Goal: Information Seeking & Learning: Learn about a topic

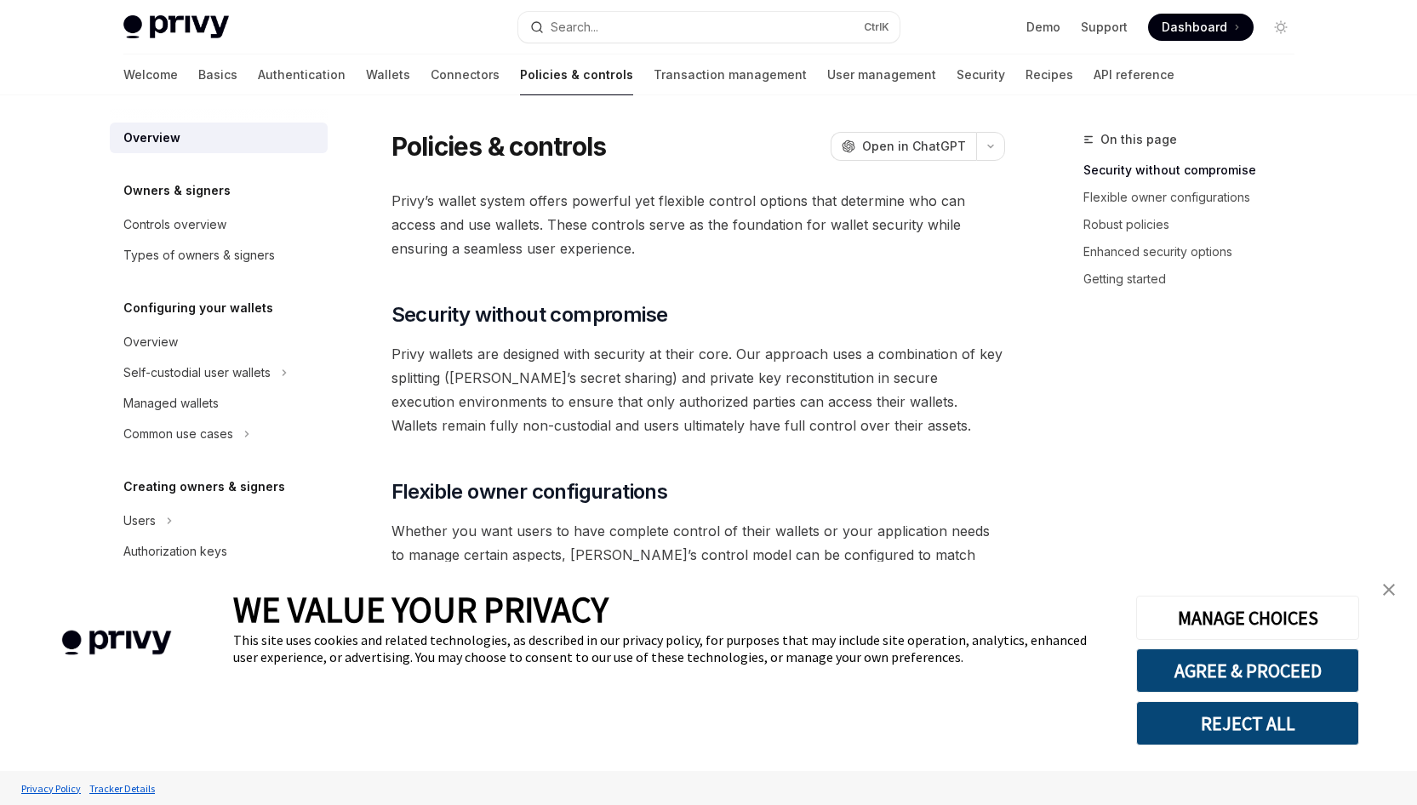
type textarea "*"
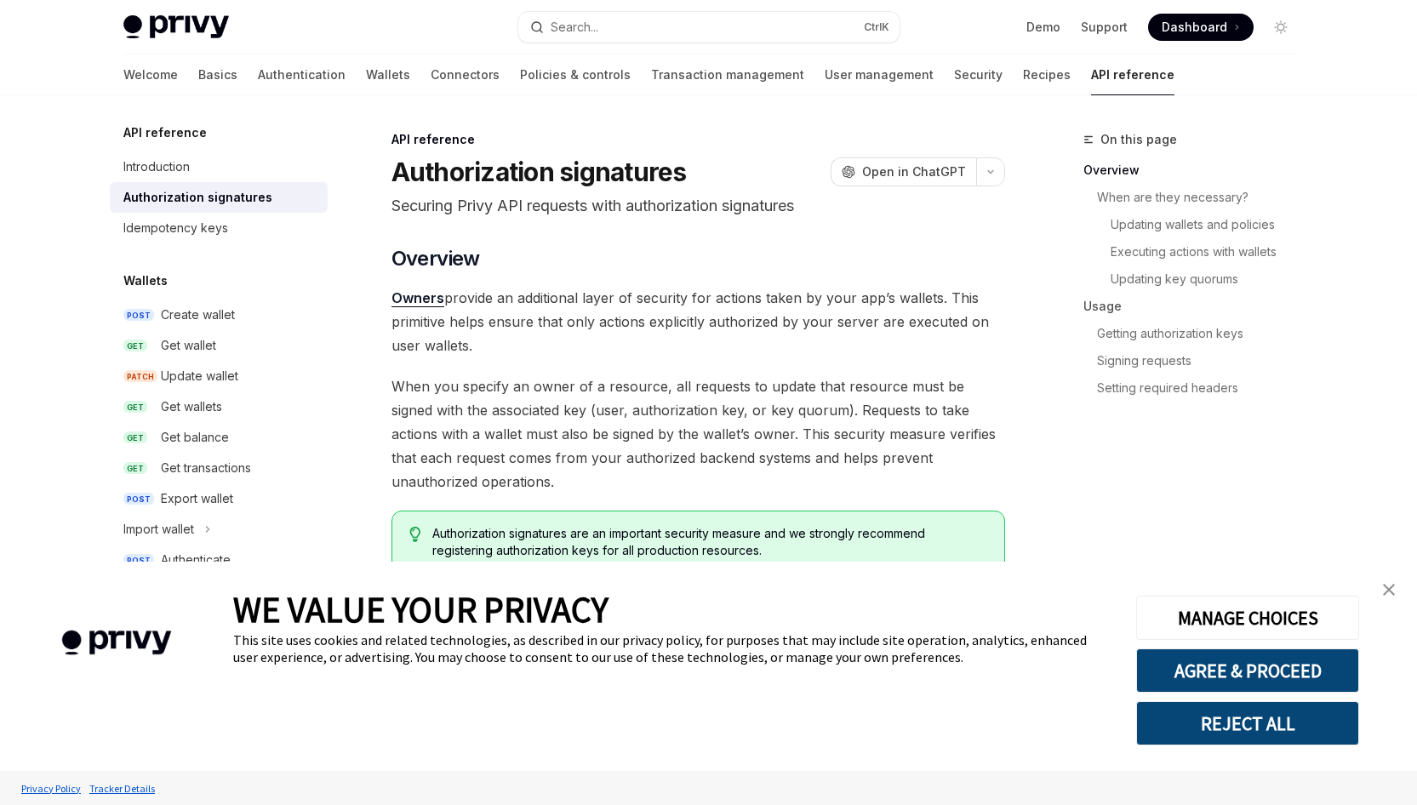
type textarea "*"
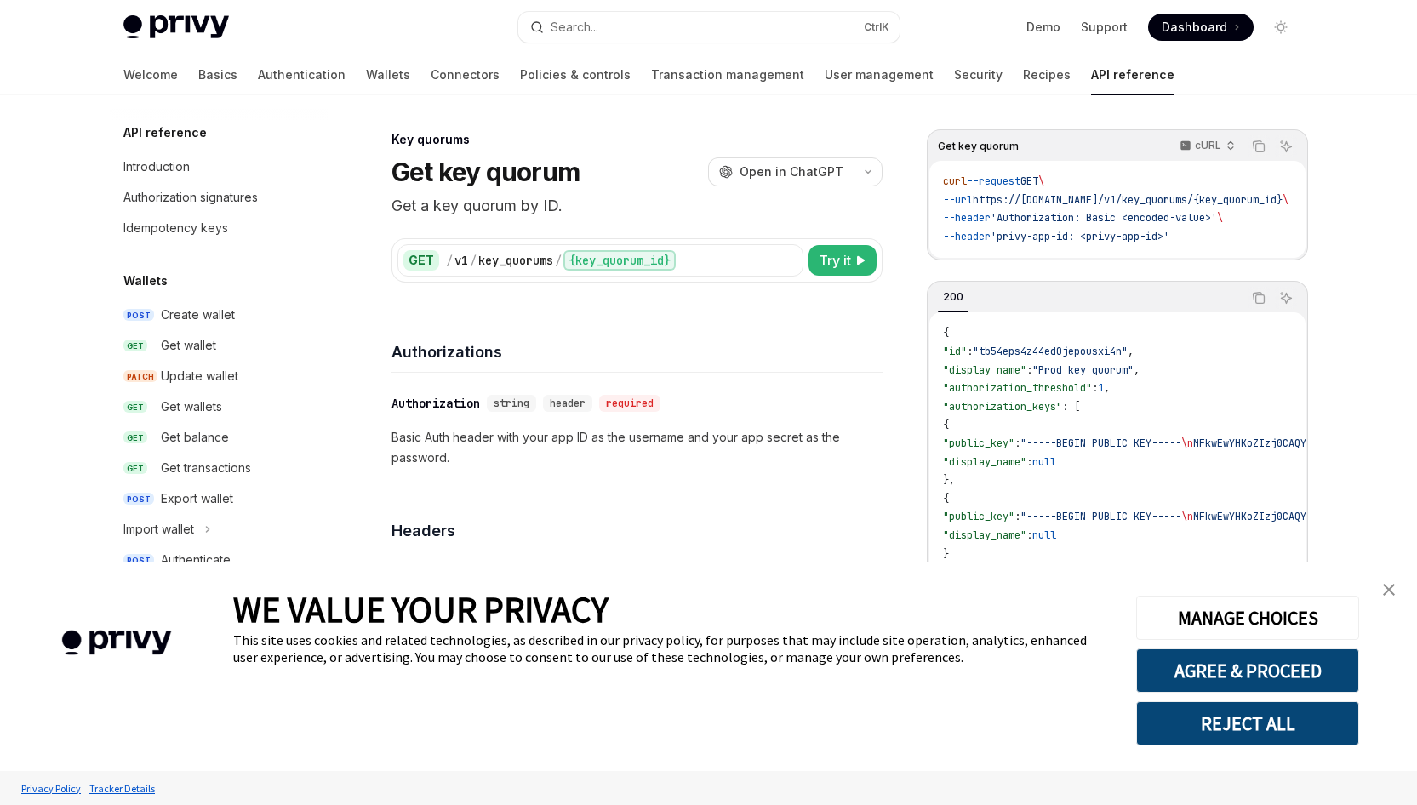
scroll to position [957, 0]
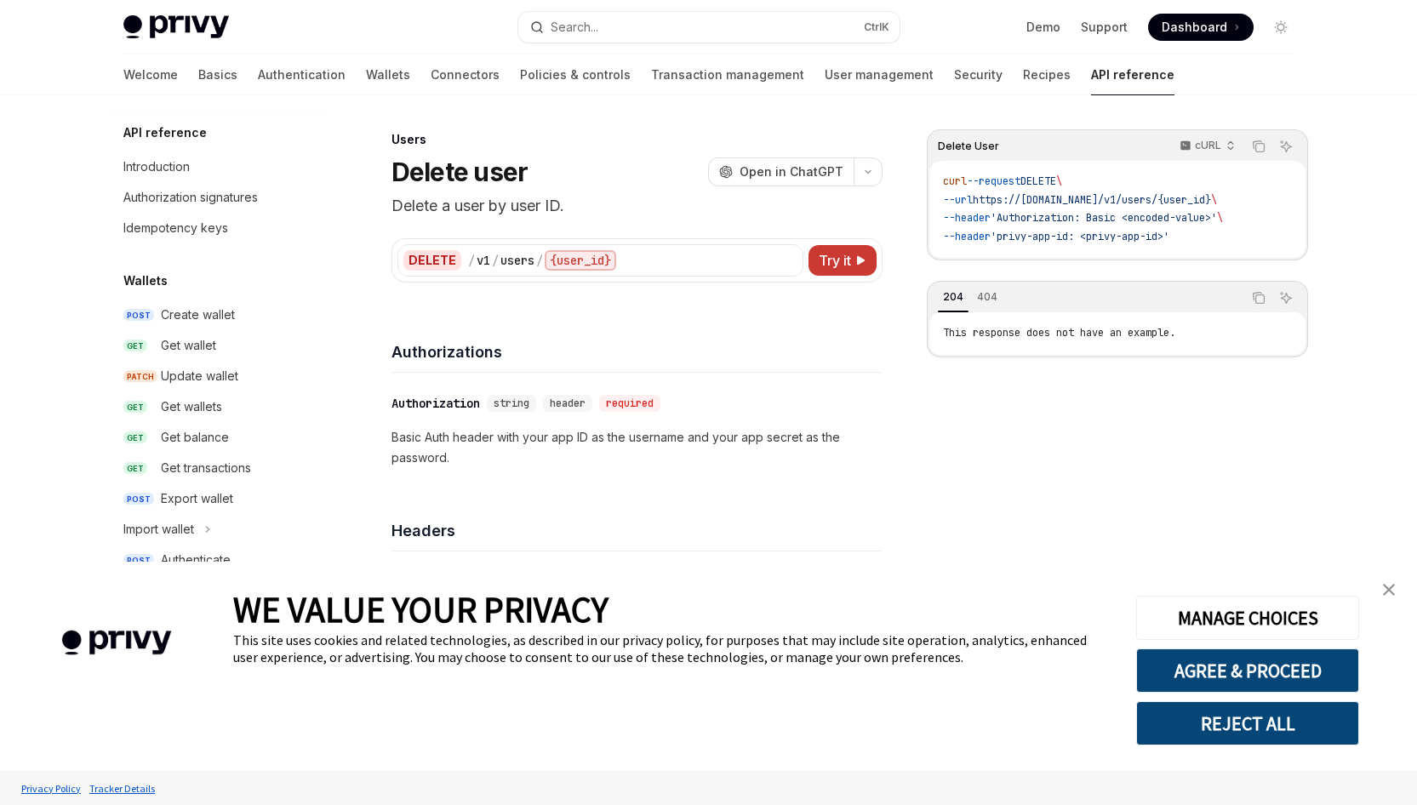
type textarea "*"
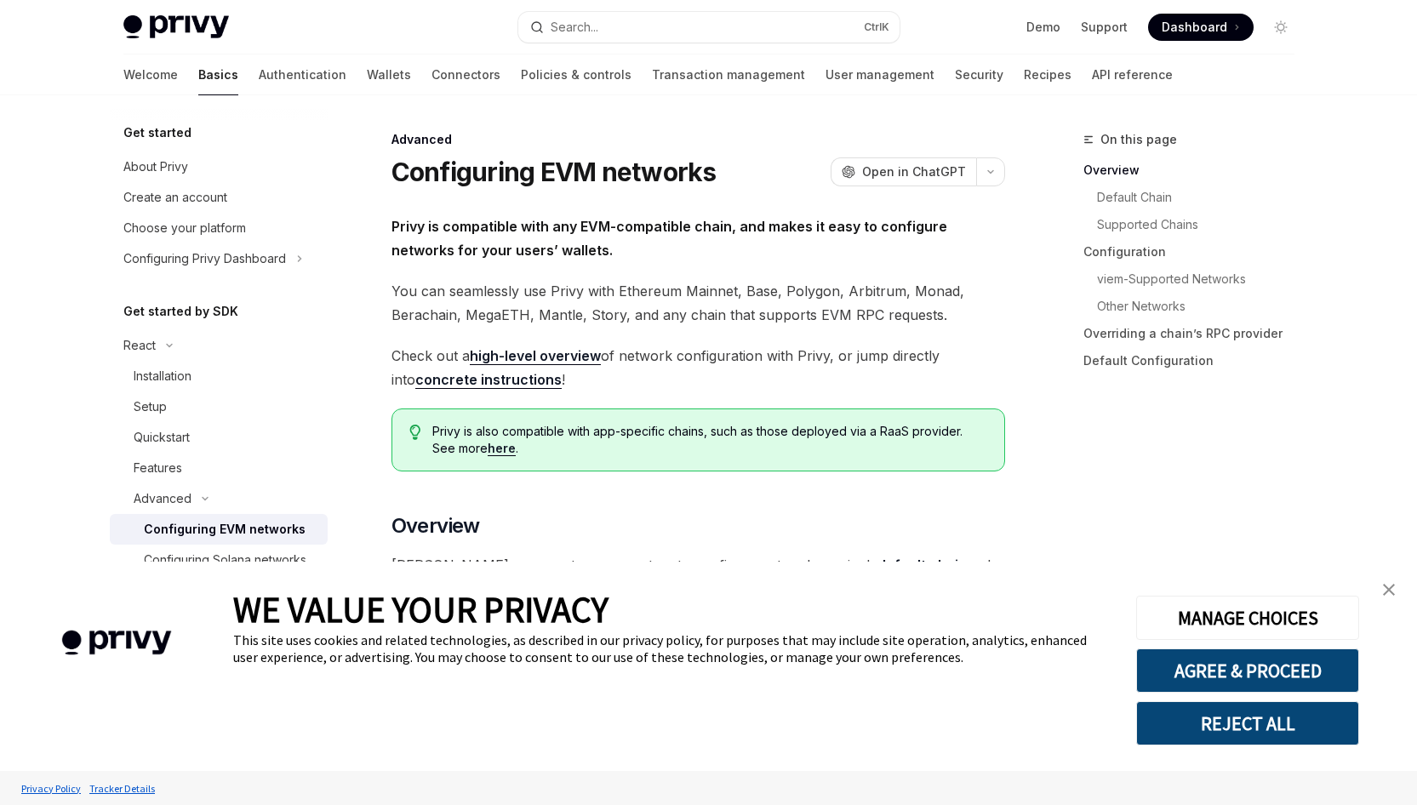
type textarea "*"
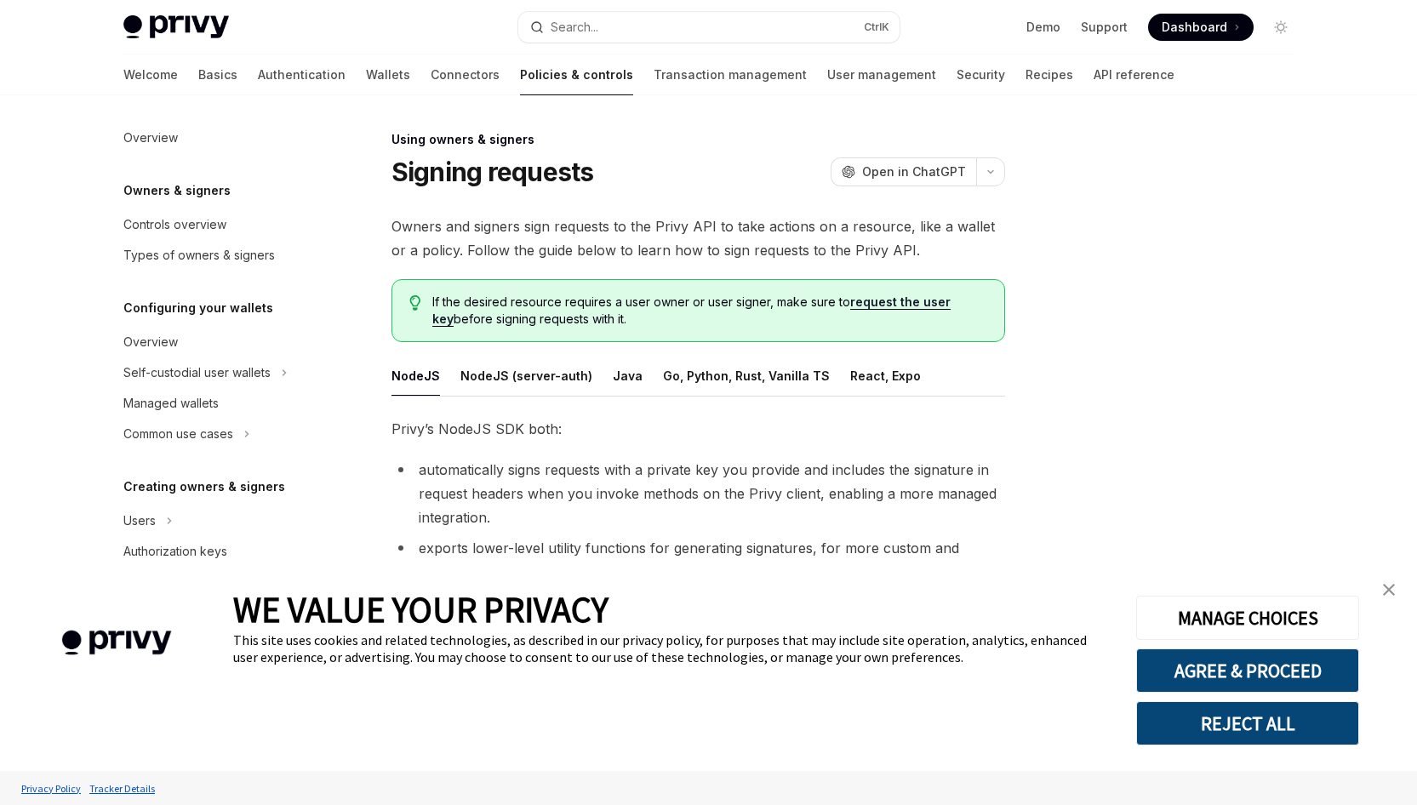
type textarea "*"
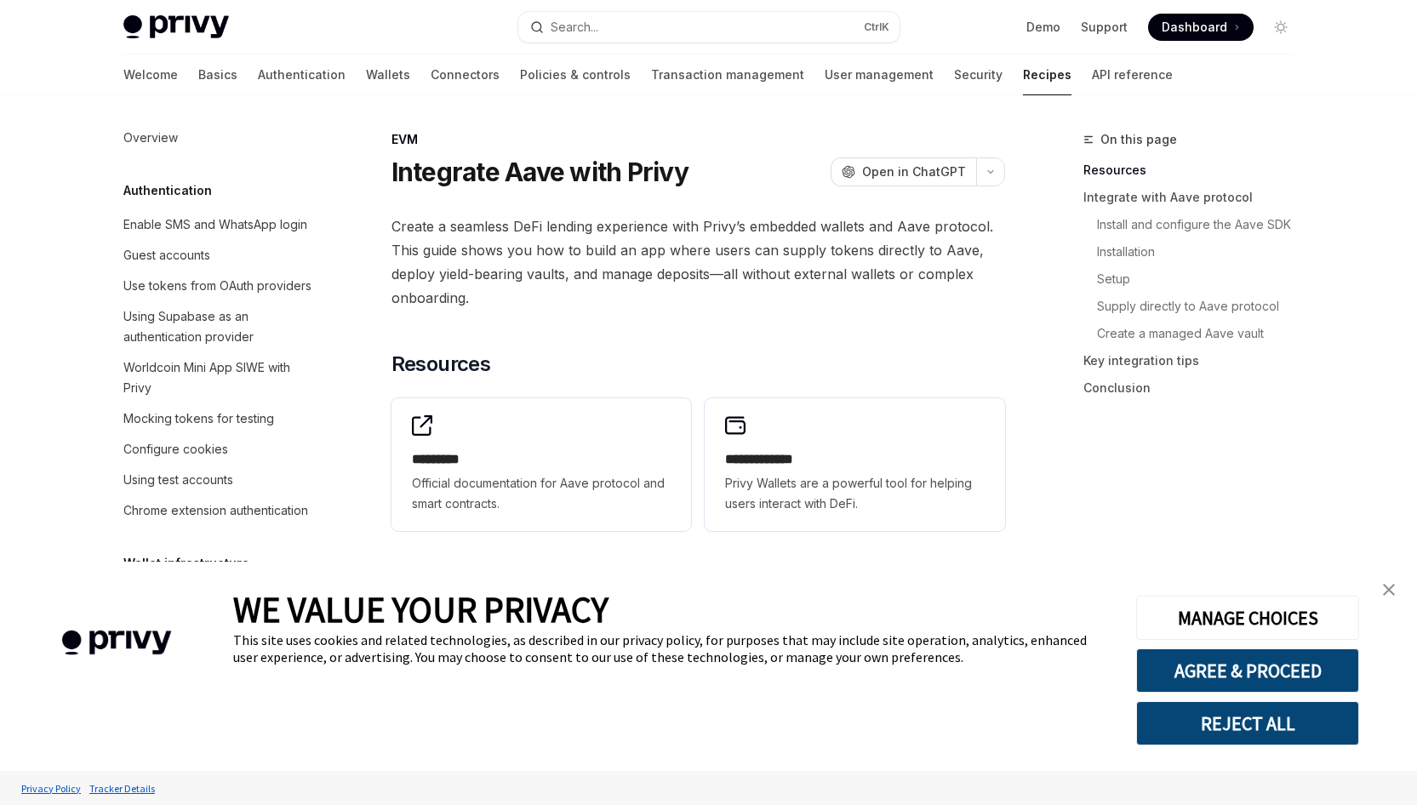
scroll to position [2404, 0]
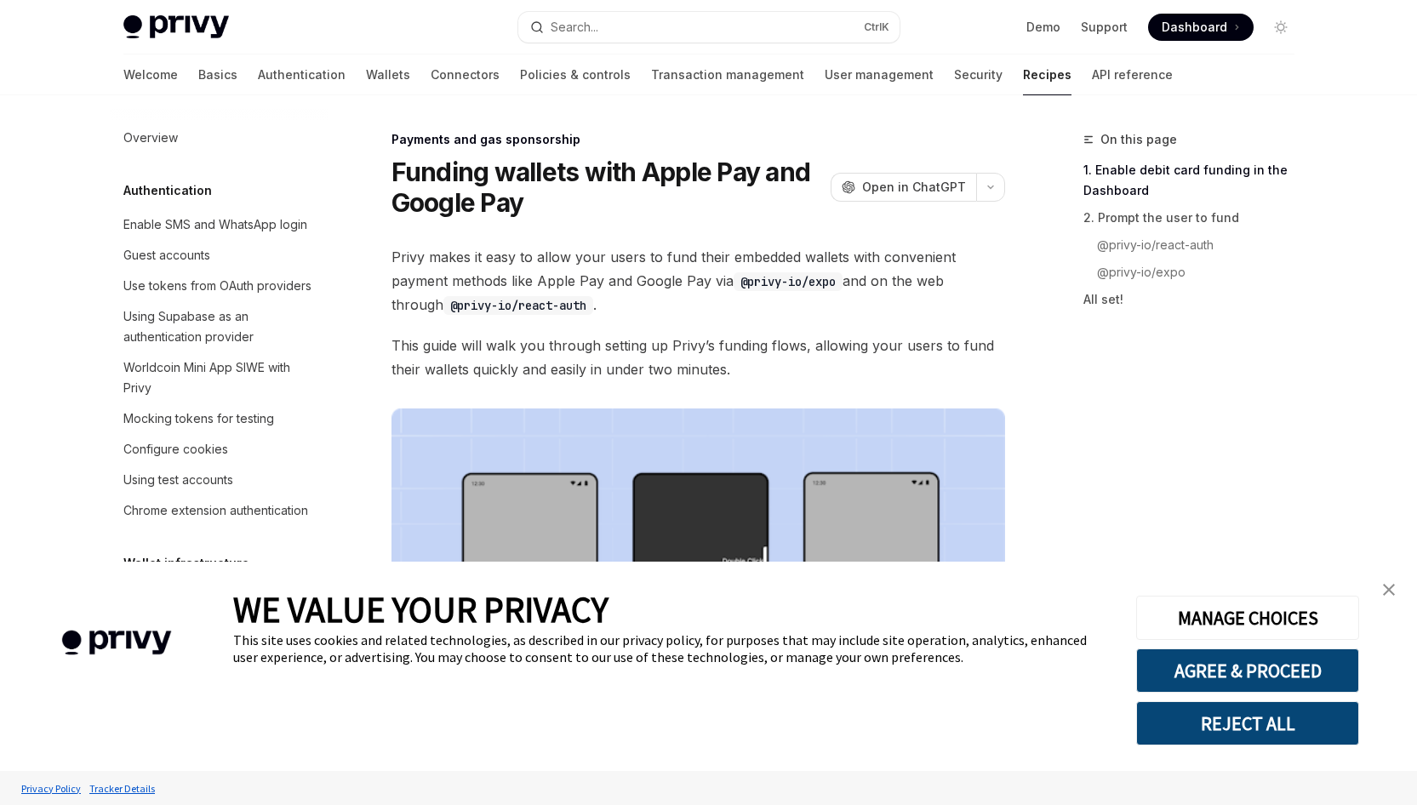
scroll to position [1505, 0]
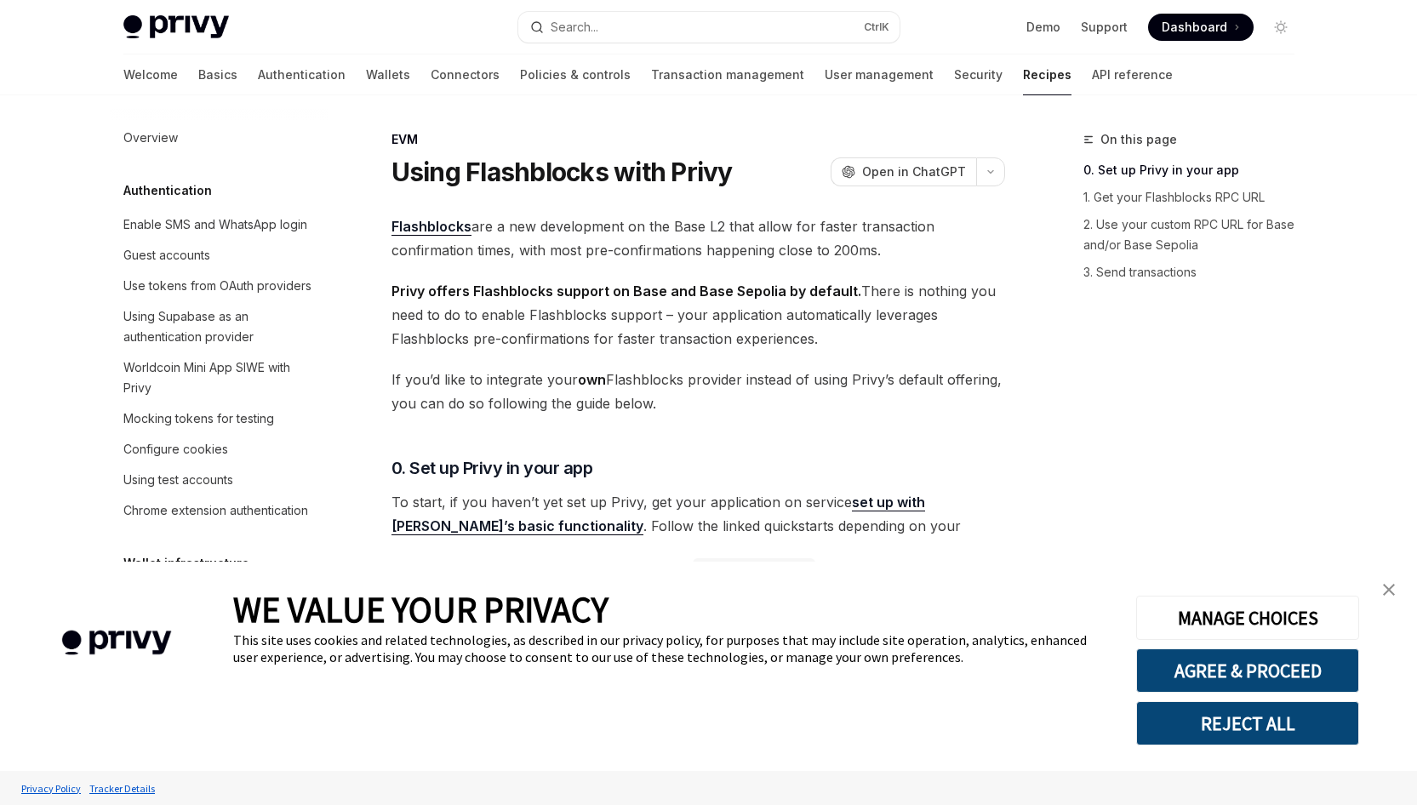
scroll to position [2373, 0]
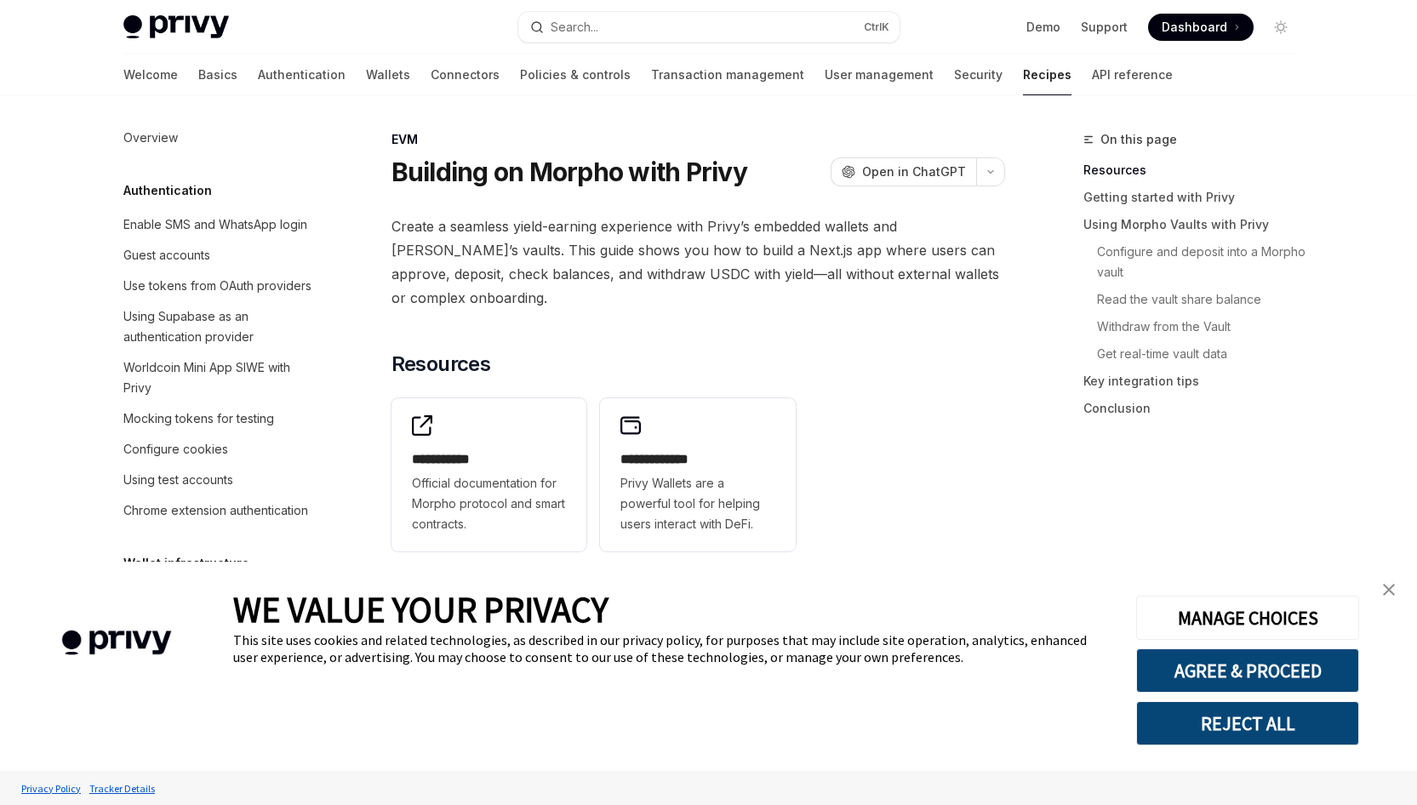
scroll to position [2434, 0]
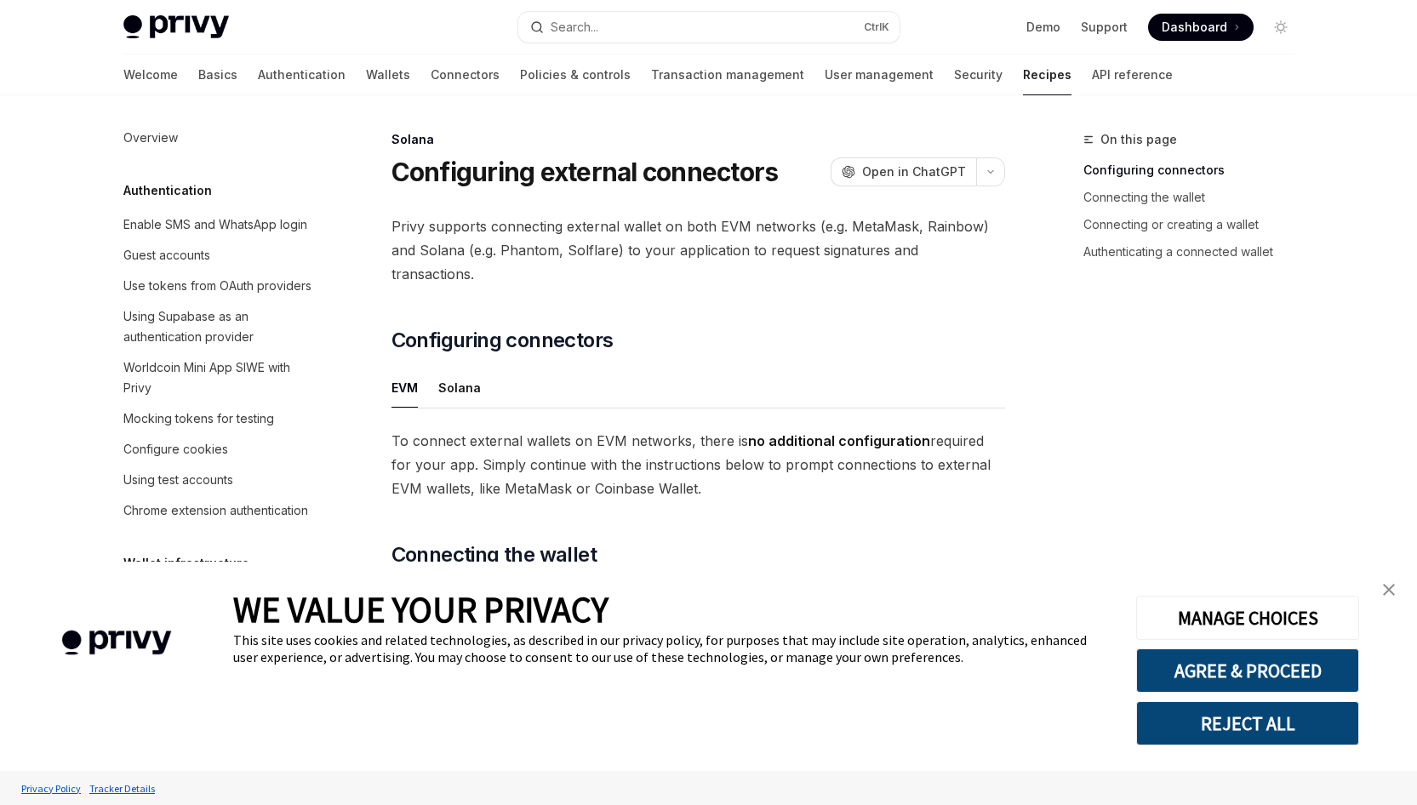
scroll to position [2675, 0]
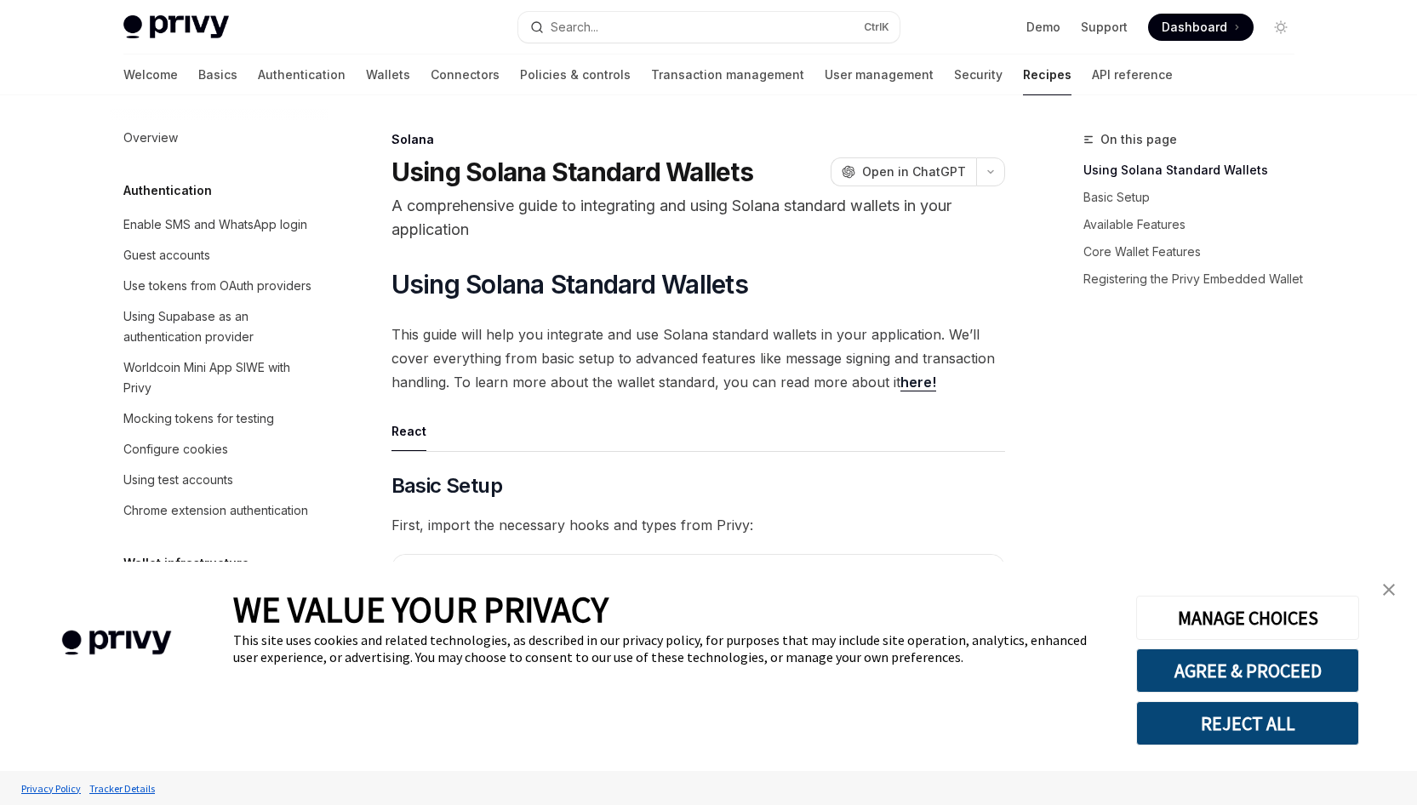
scroll to position [2675, 0]
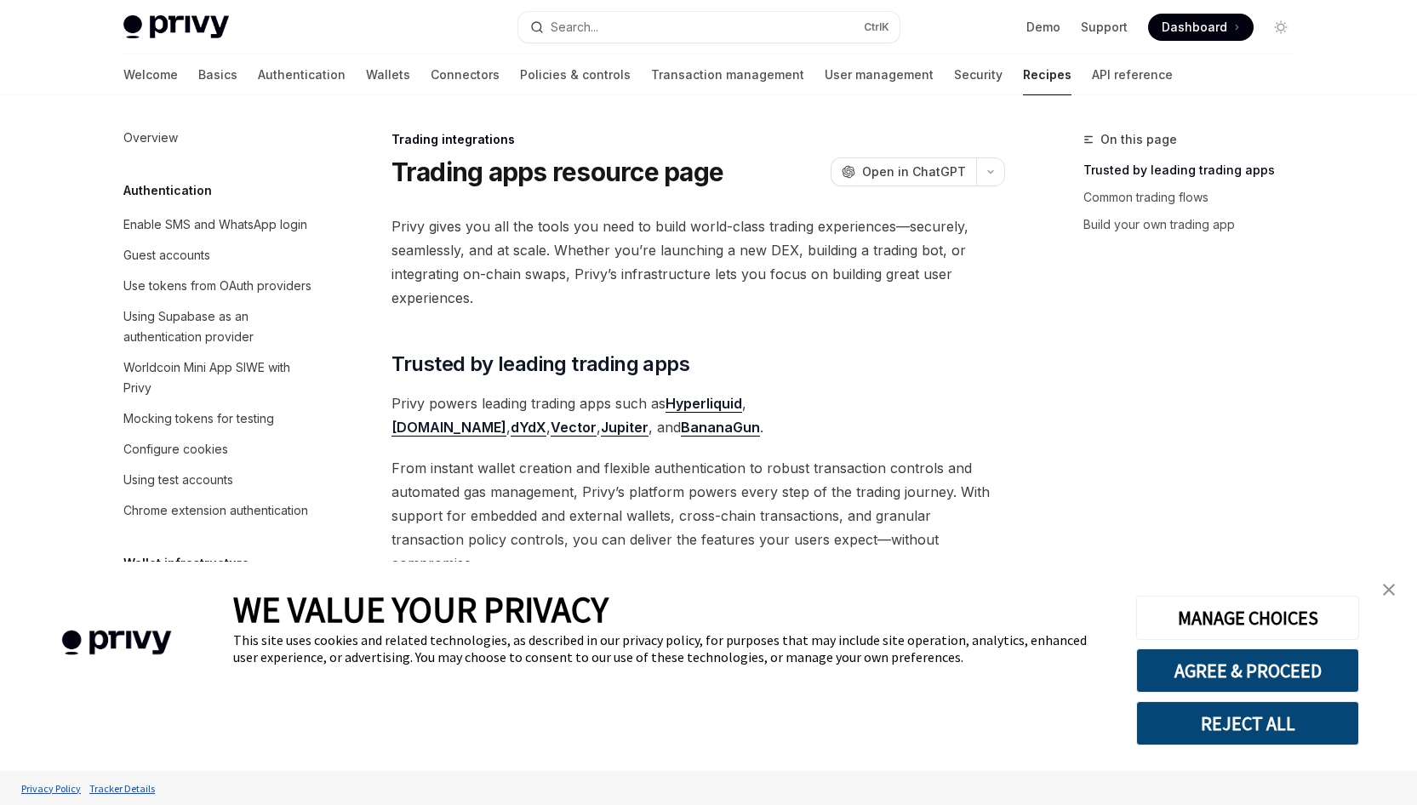
scroll to position [1602, 0]
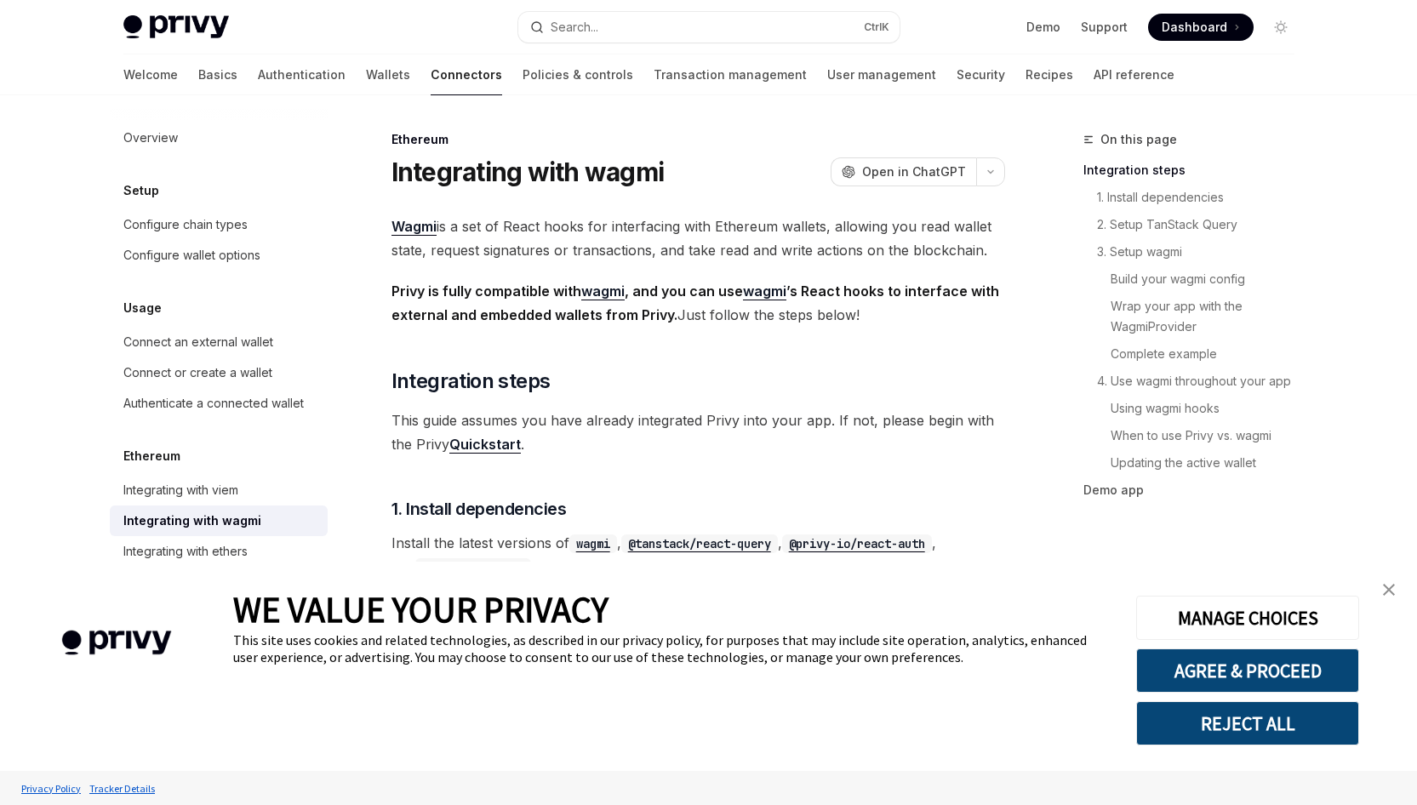
type textarea "*"
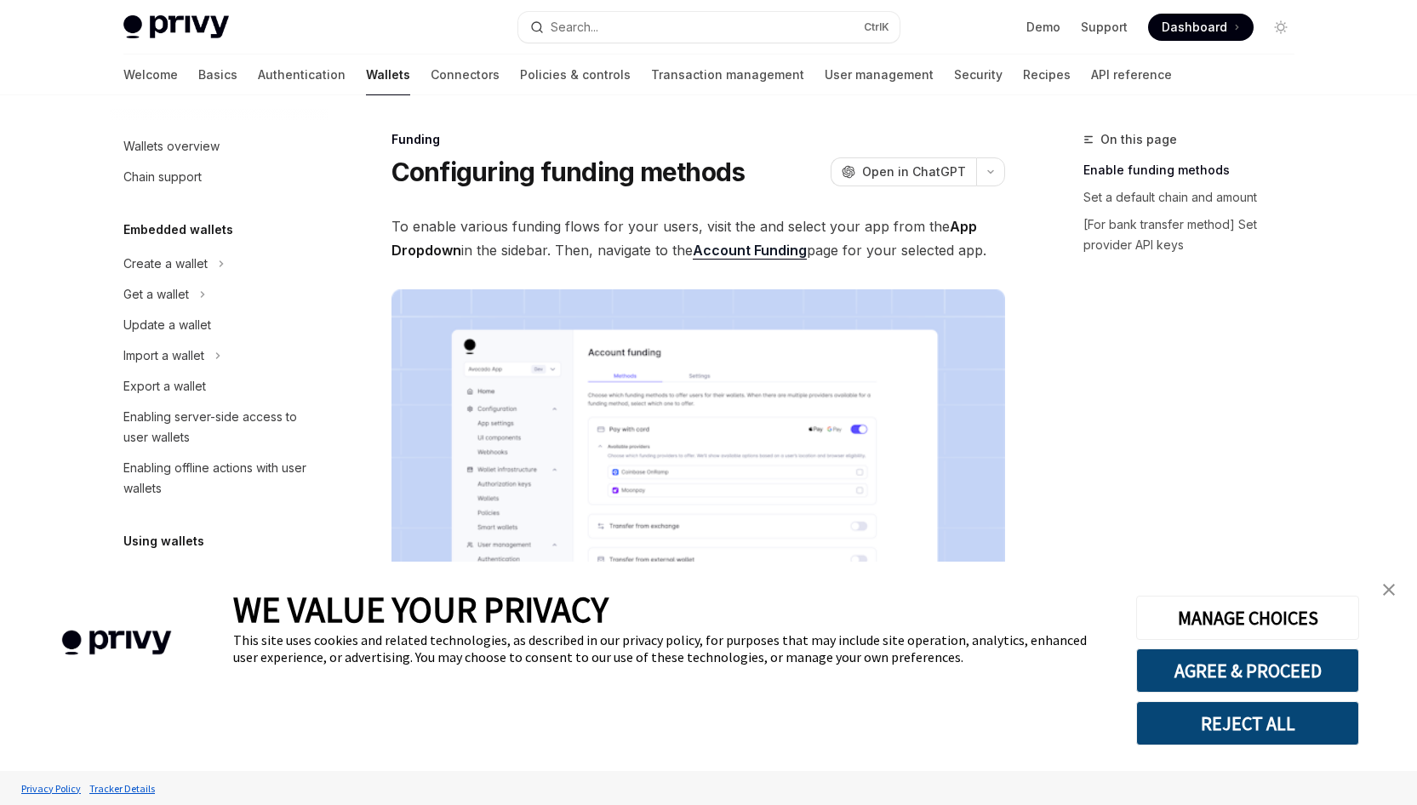
scroll to position [457, 0]
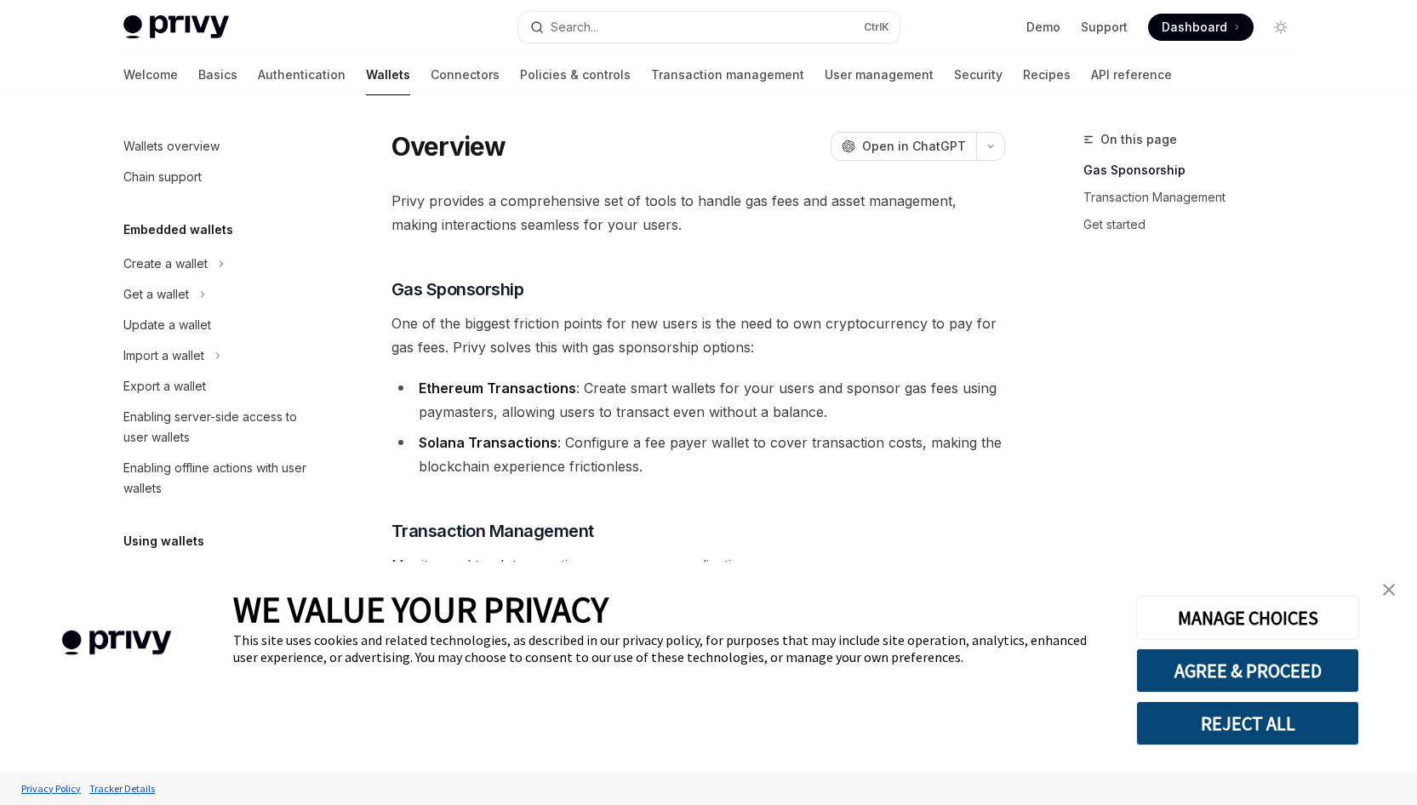
type textarea "*"
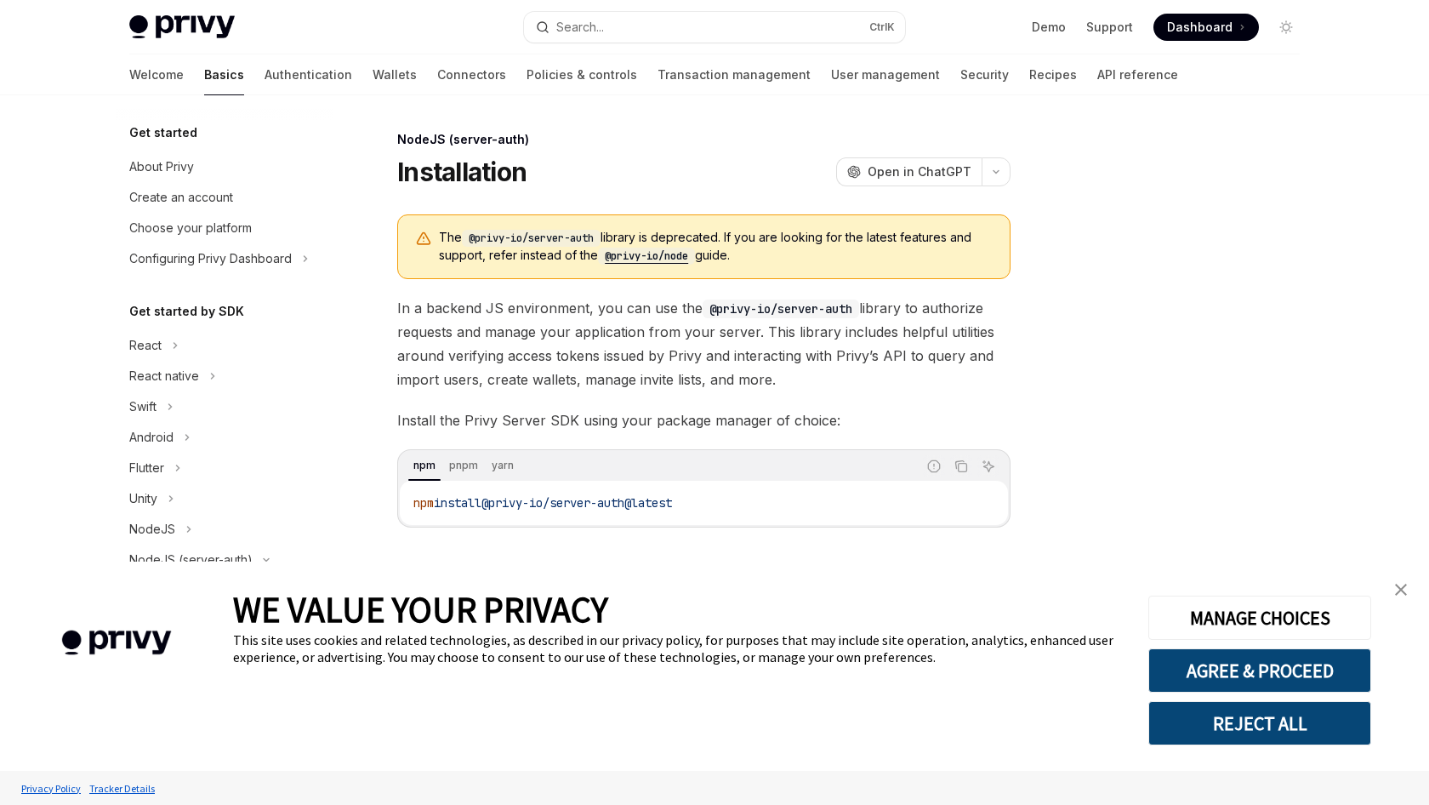
type textarea "*"
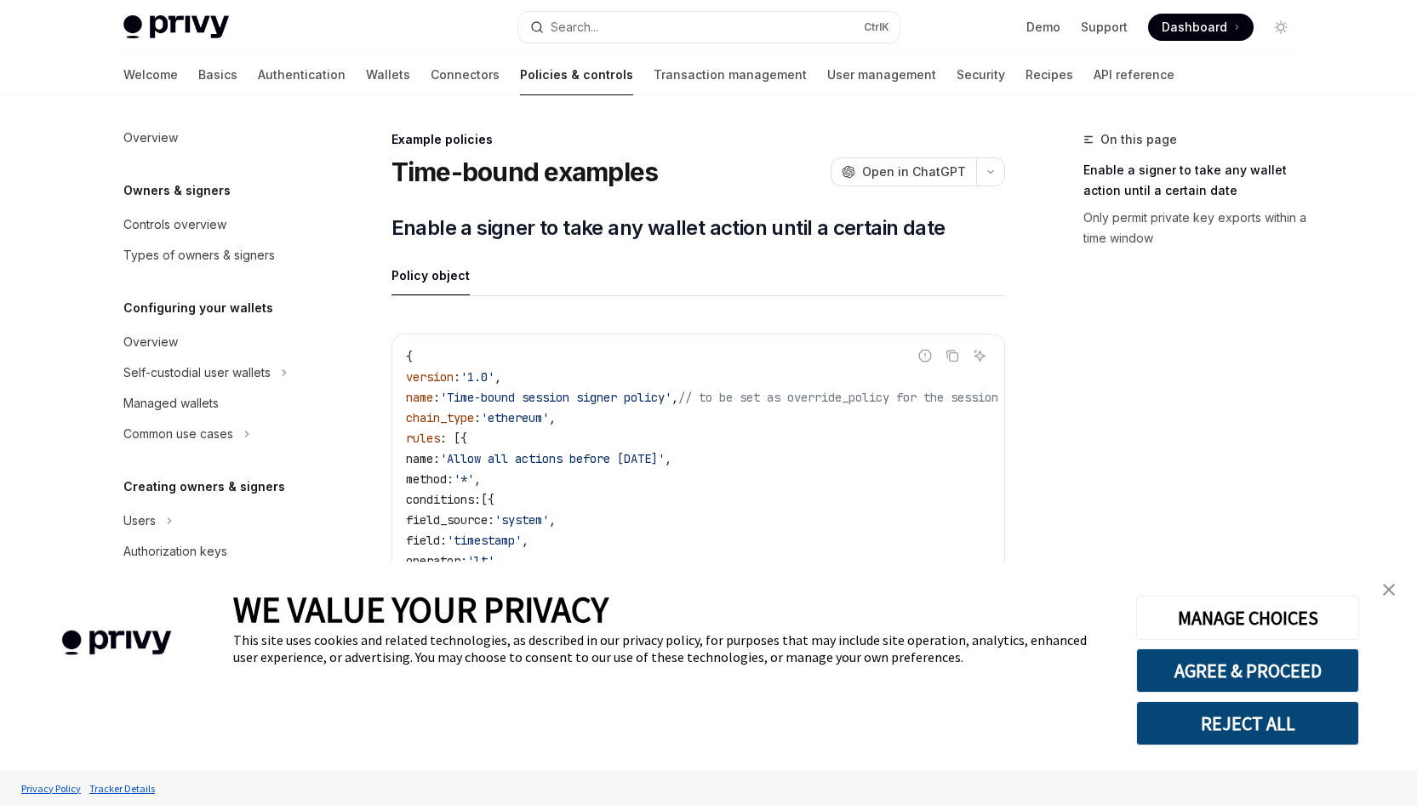
scroll to position [485, 0]
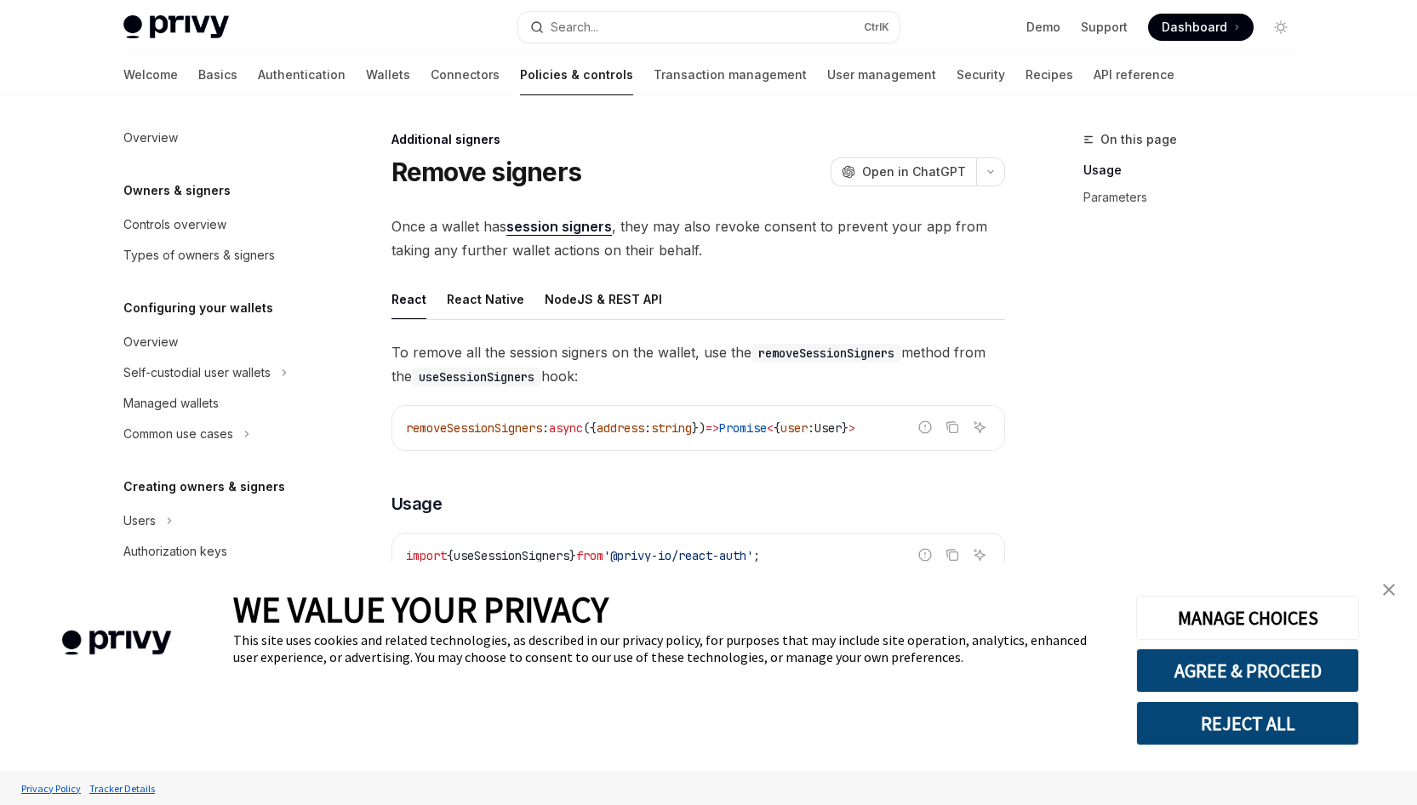
scroll to position [433, 0]
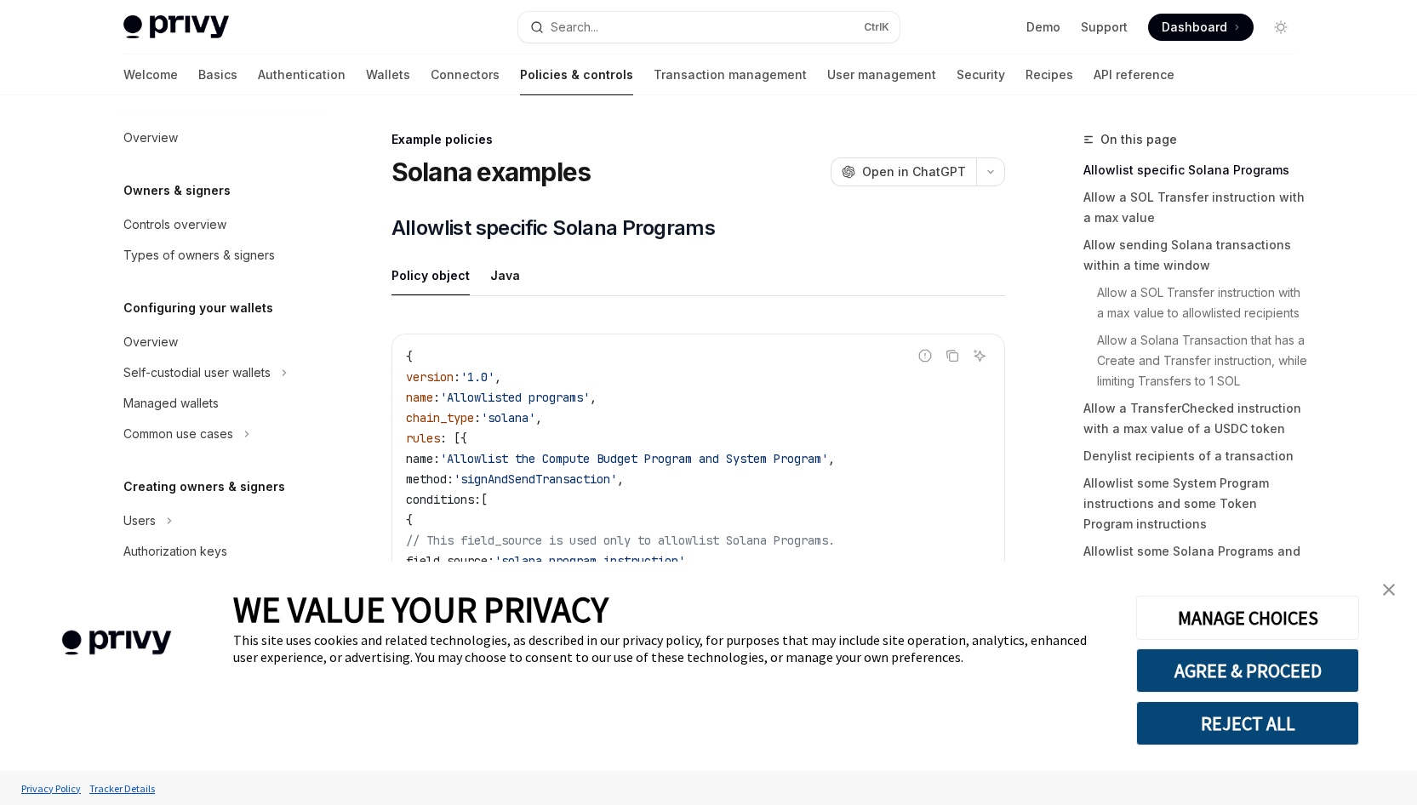
scroll to position [485, 0]
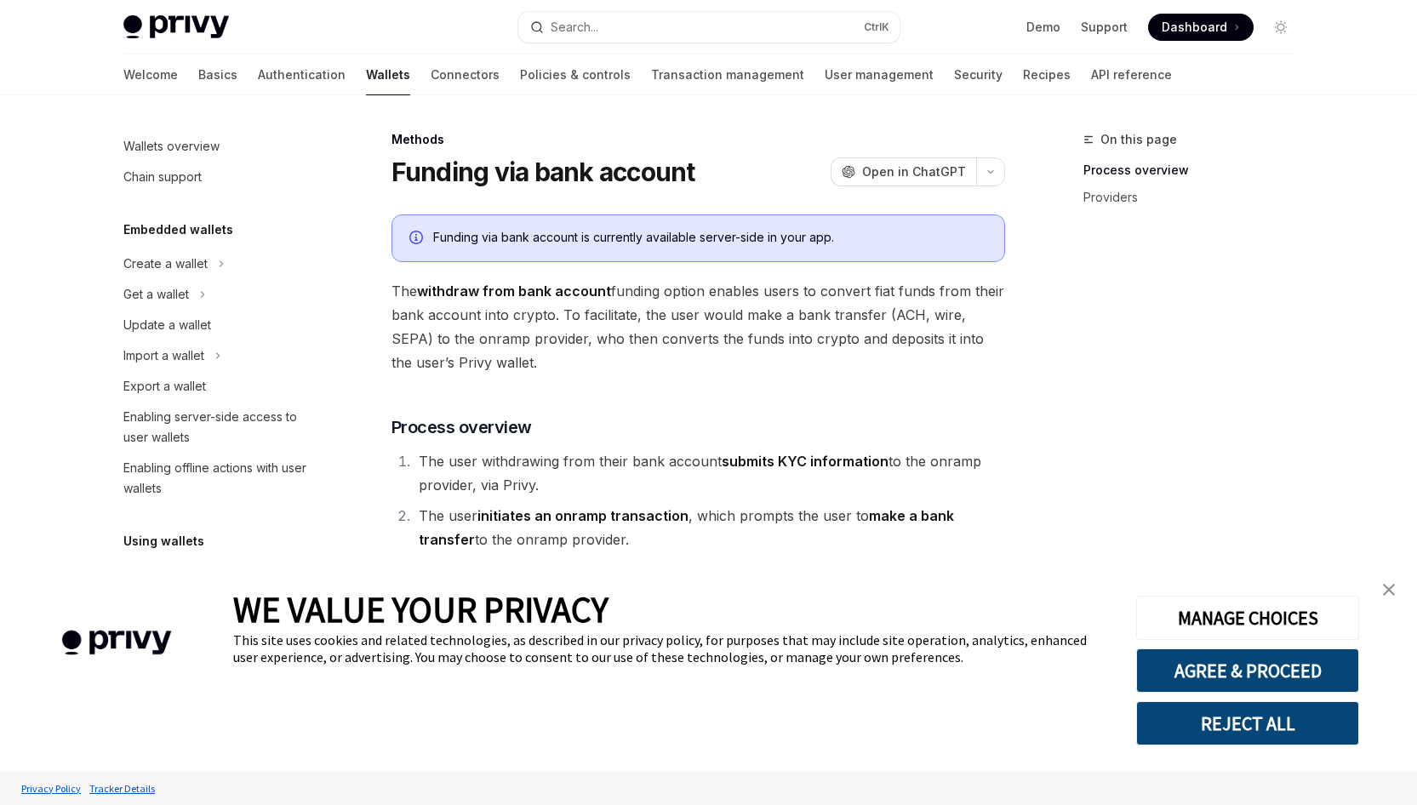
scroll to position [569, 0]
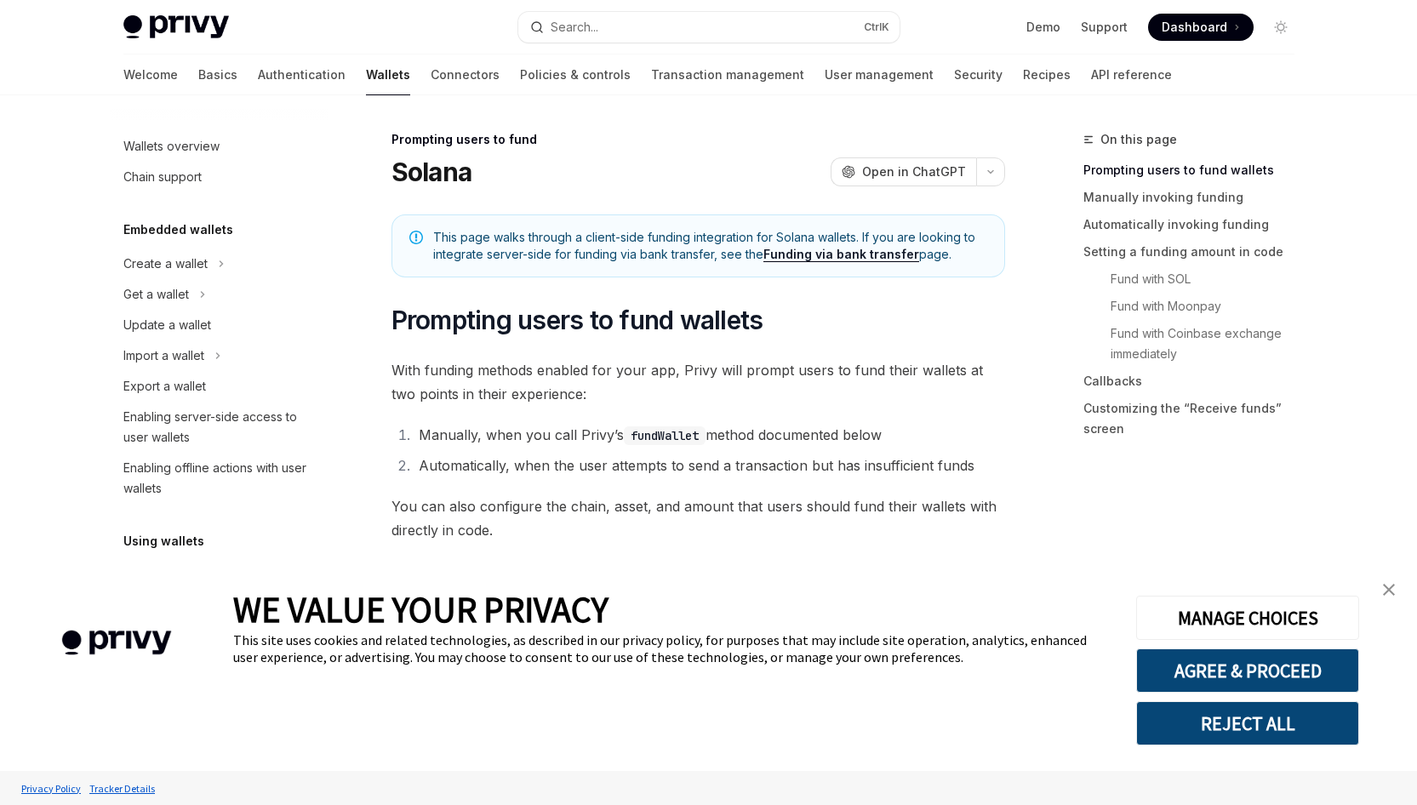
scroll to position [549, 0]
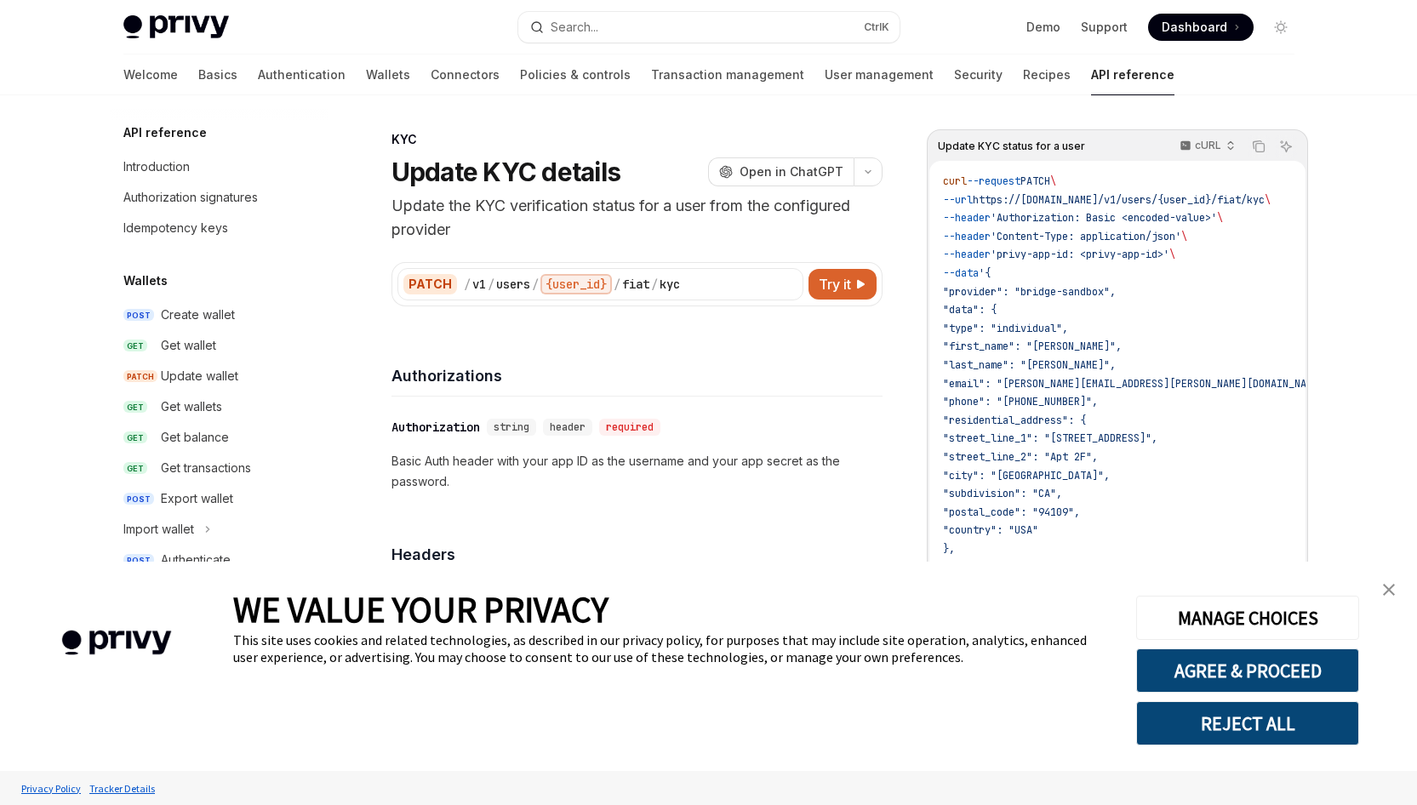
scroll to position [513, 0]
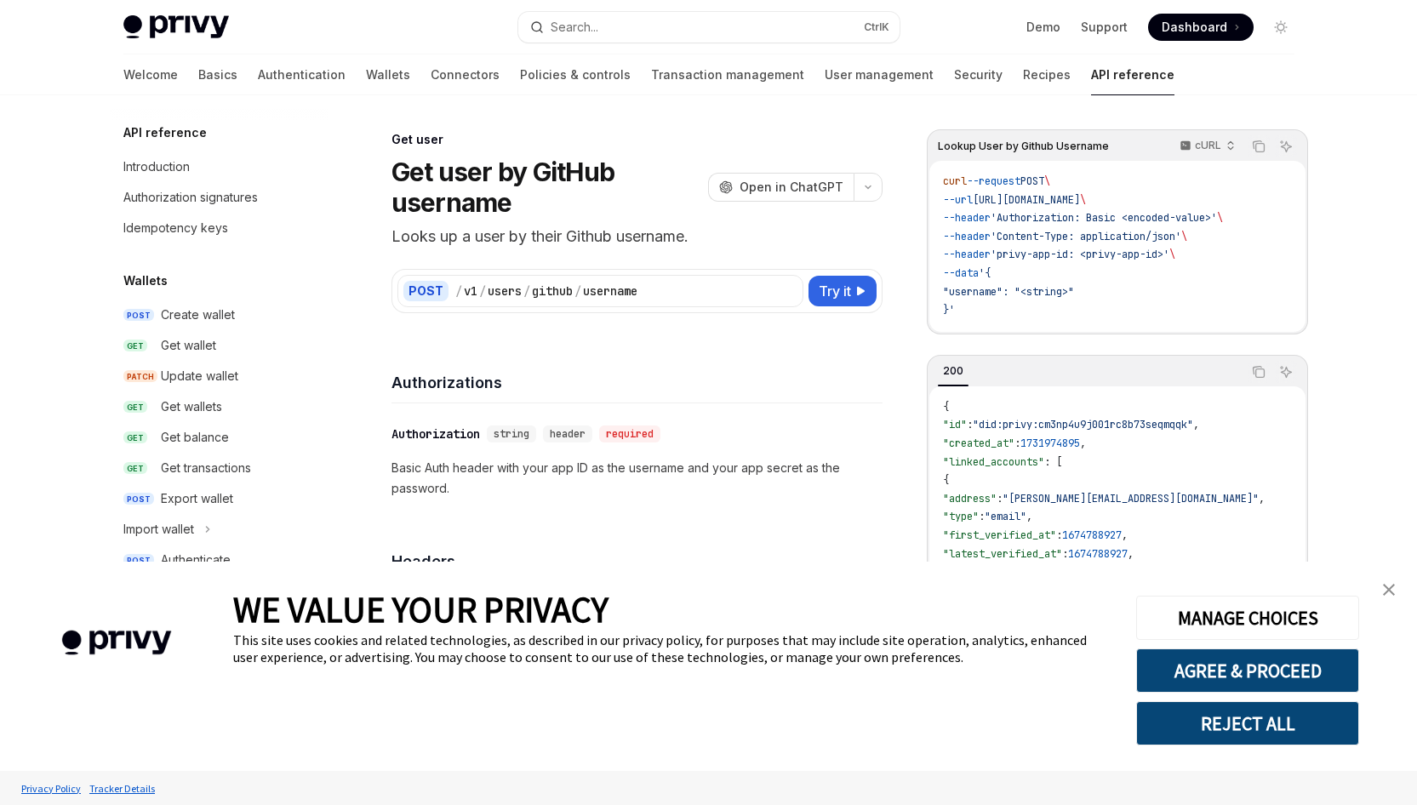
scroll to position [1514, 0]
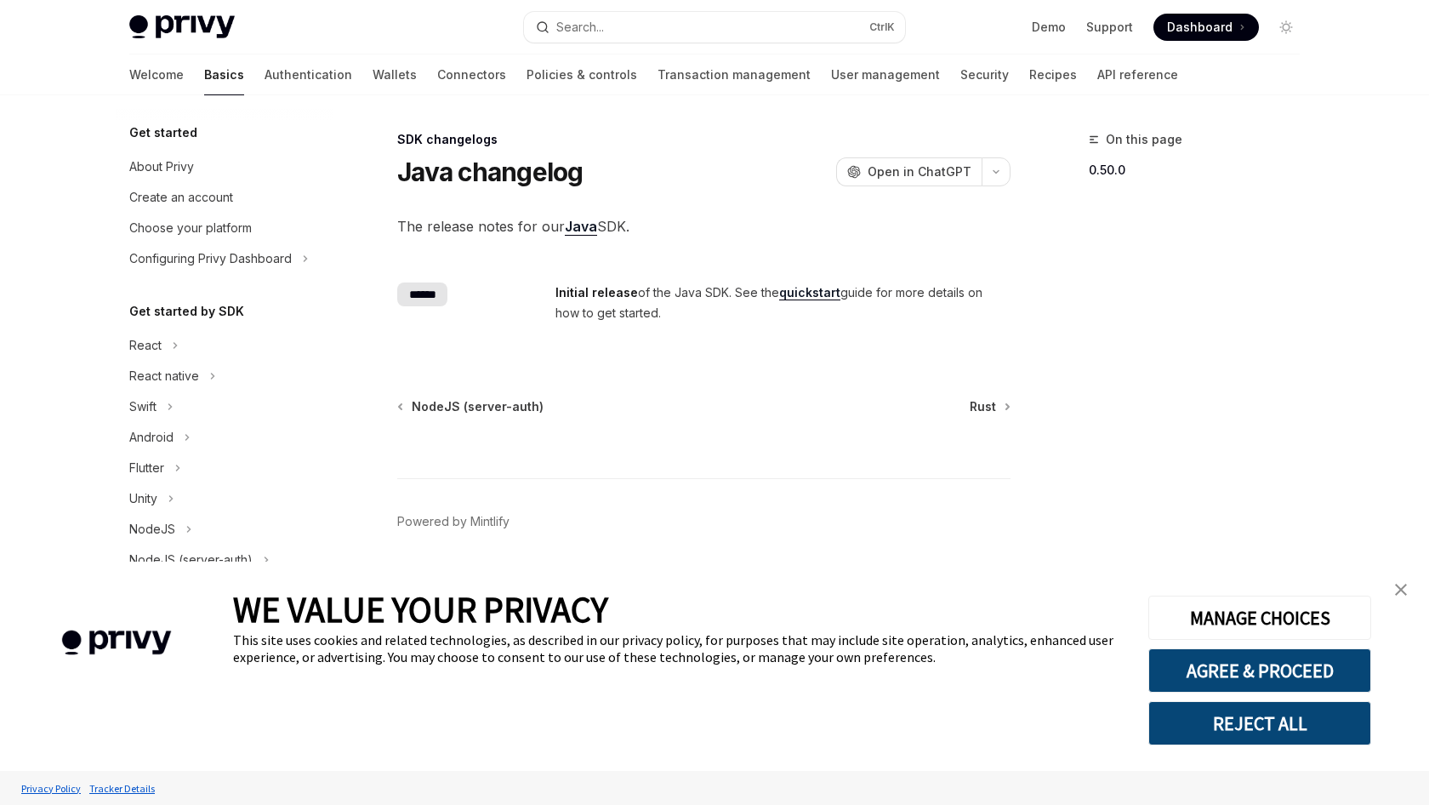
scroll to position [472, 0]
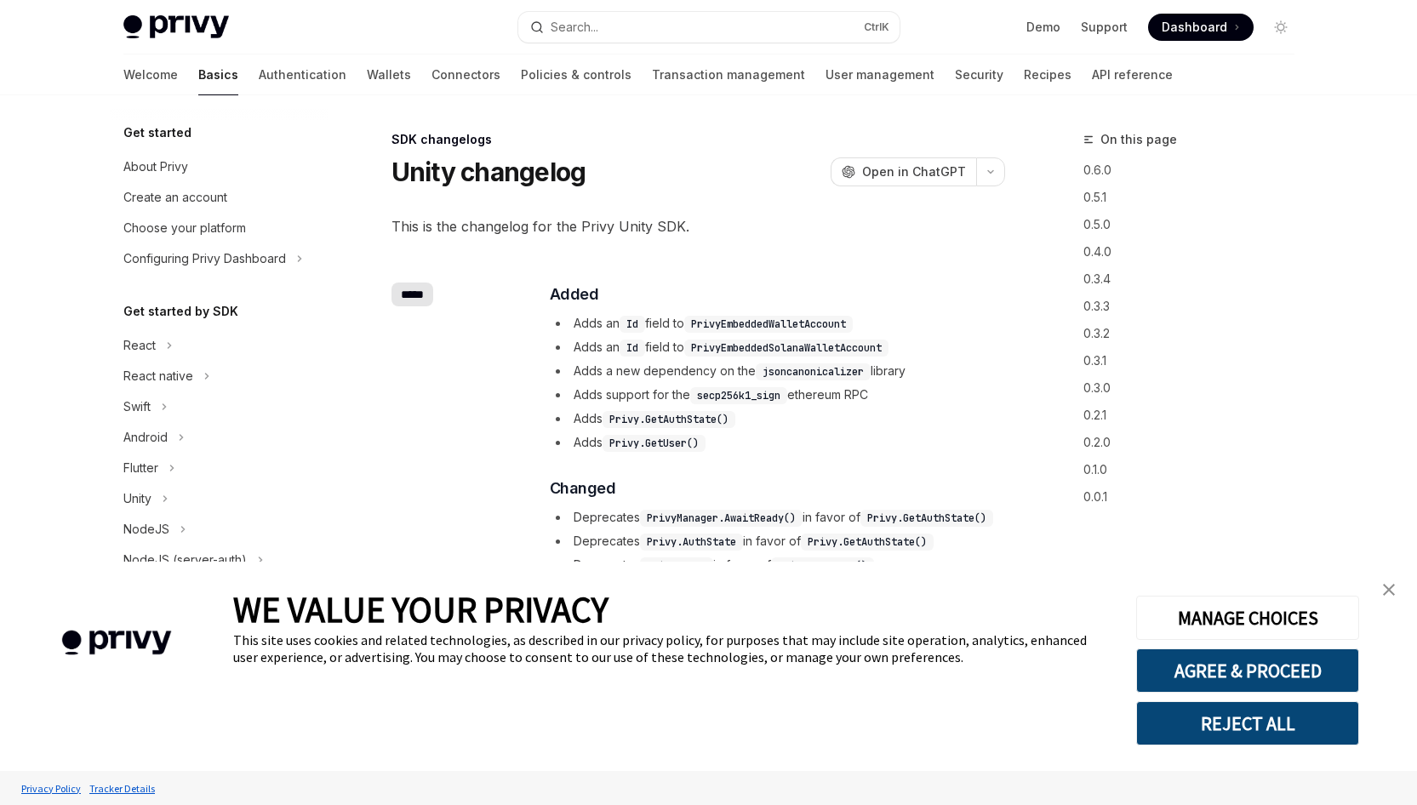
scroll to position [591, 0]
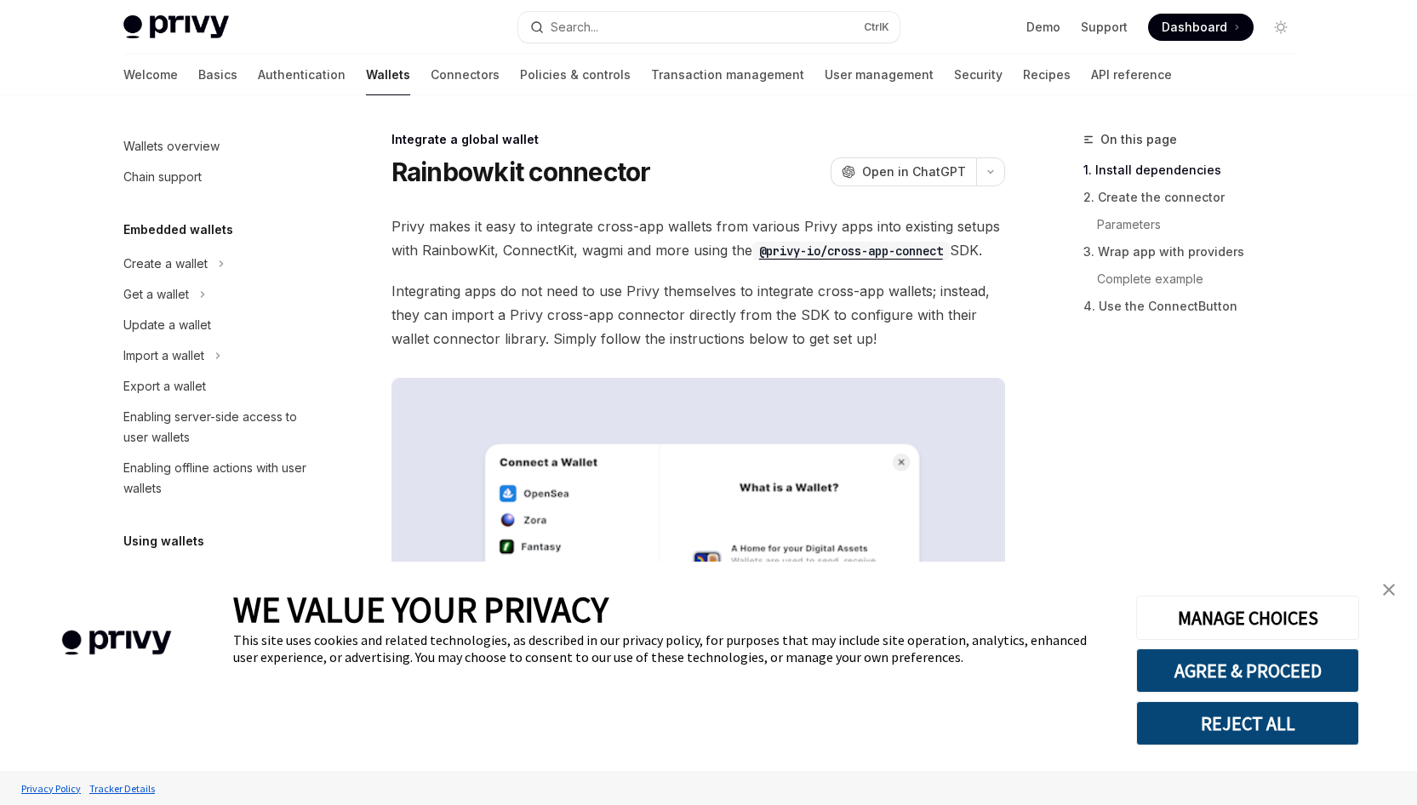
scroll to position [871, 0]
